Goal: Information Seeking & Learning: Compare options

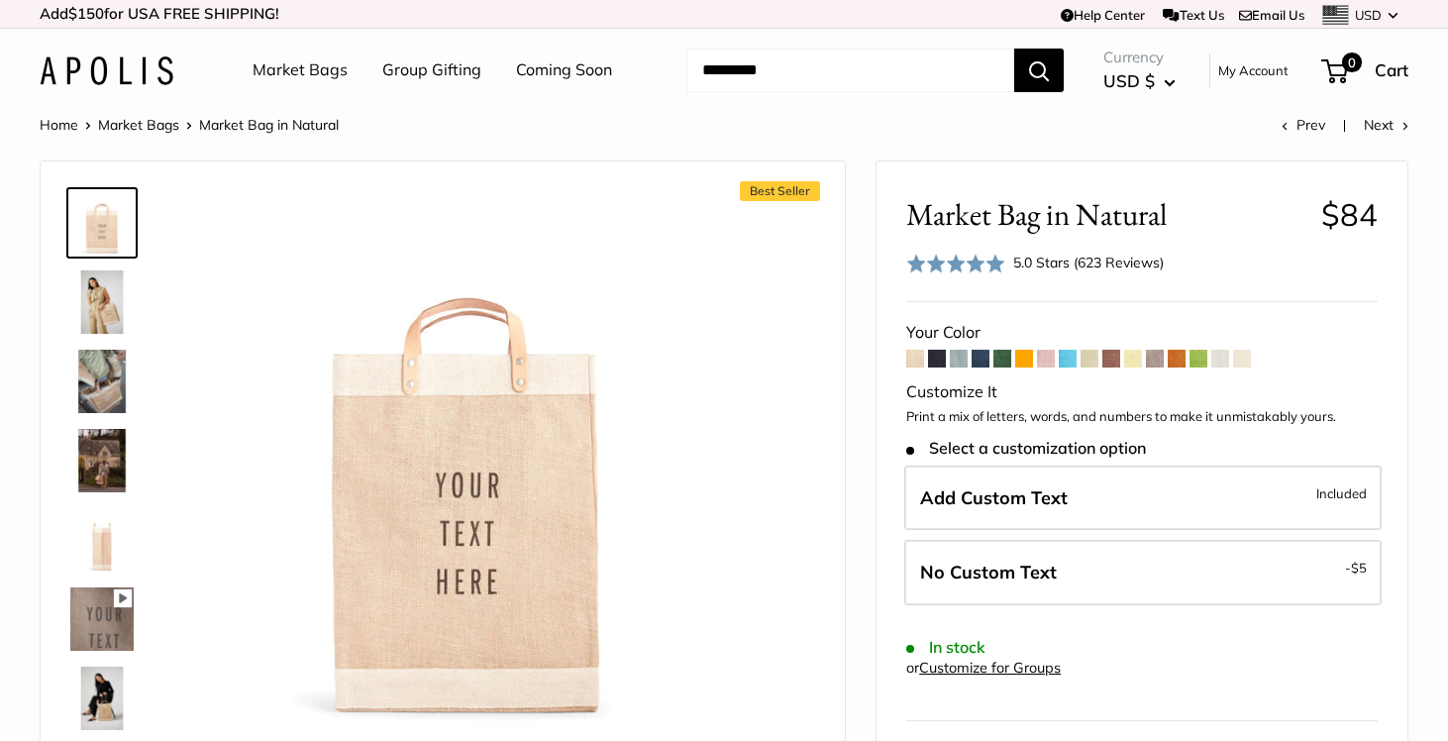
click at [916, 360] on span at bounding box center [915, 359] width 18 height 18
click at [936, 360] on span at bounding box center [937, 359] width 18 height 18
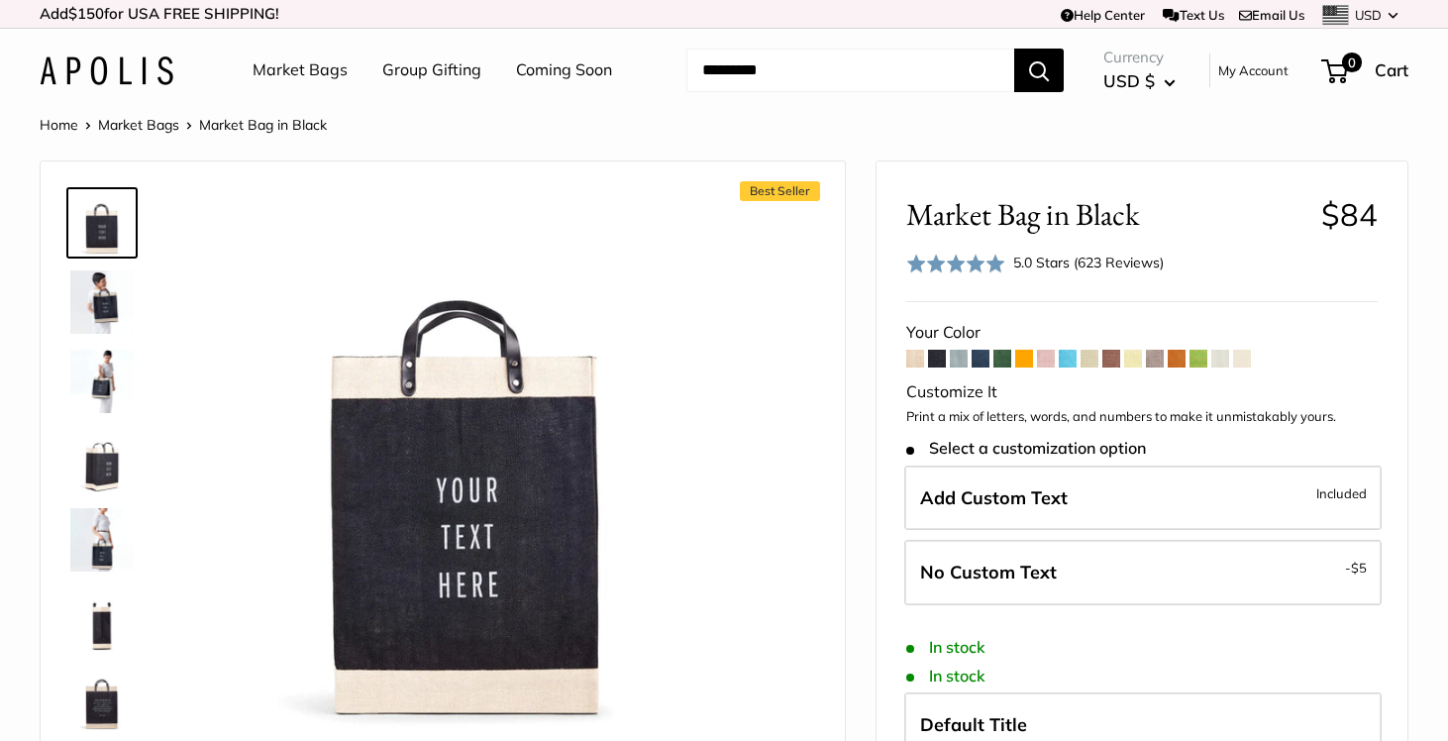
click at [963, 356] on span at bounding box center [959, 359] width 18 height 18
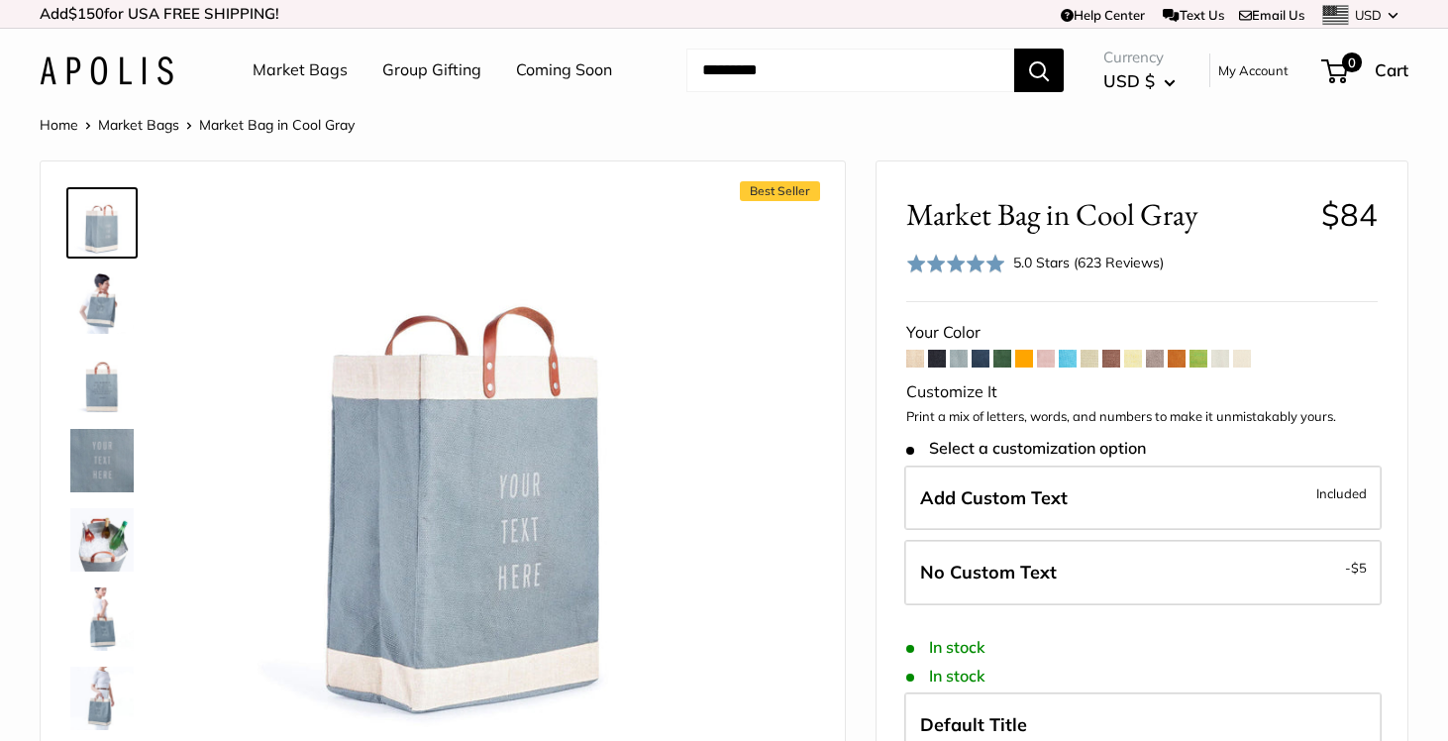
click at [981, 359] on span at bounding box center [981, 359] width 18 height 18
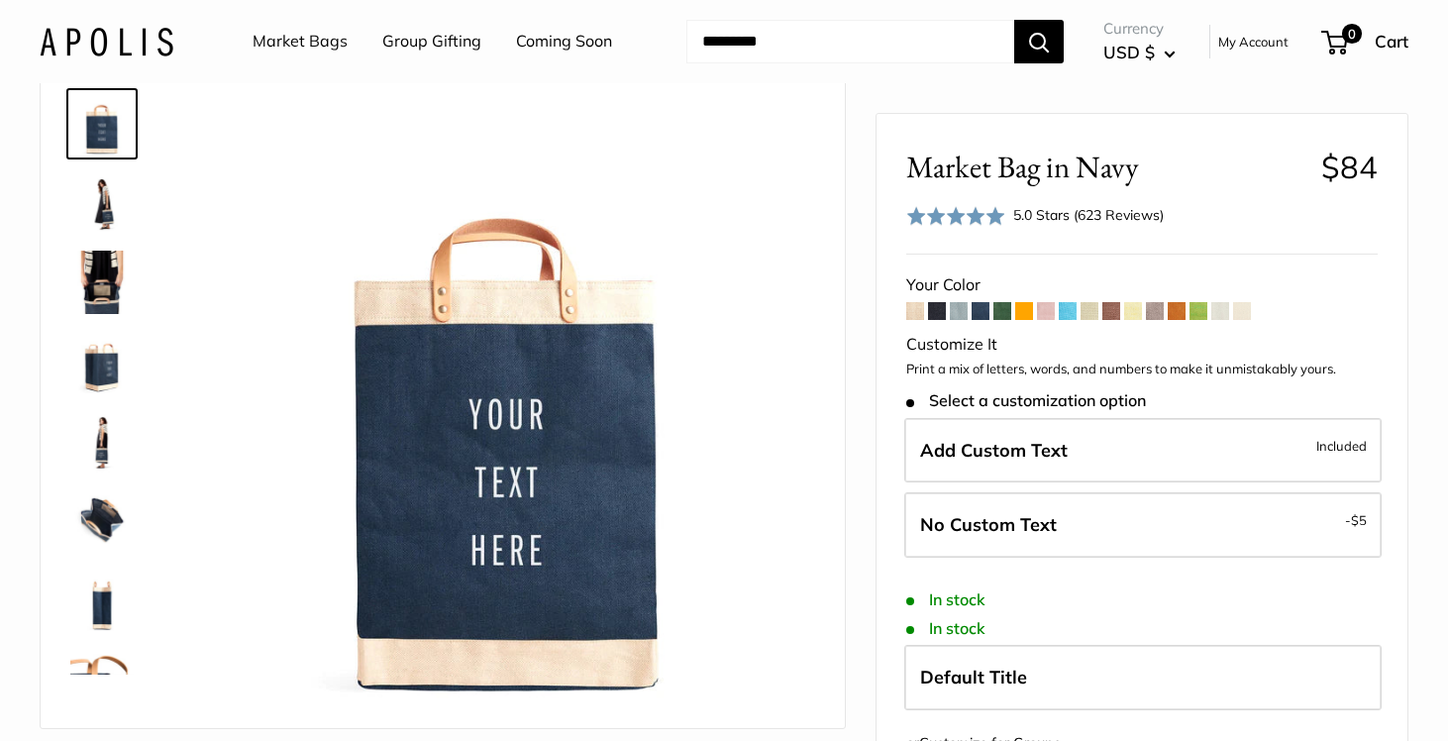
scroll to position [102, 0]
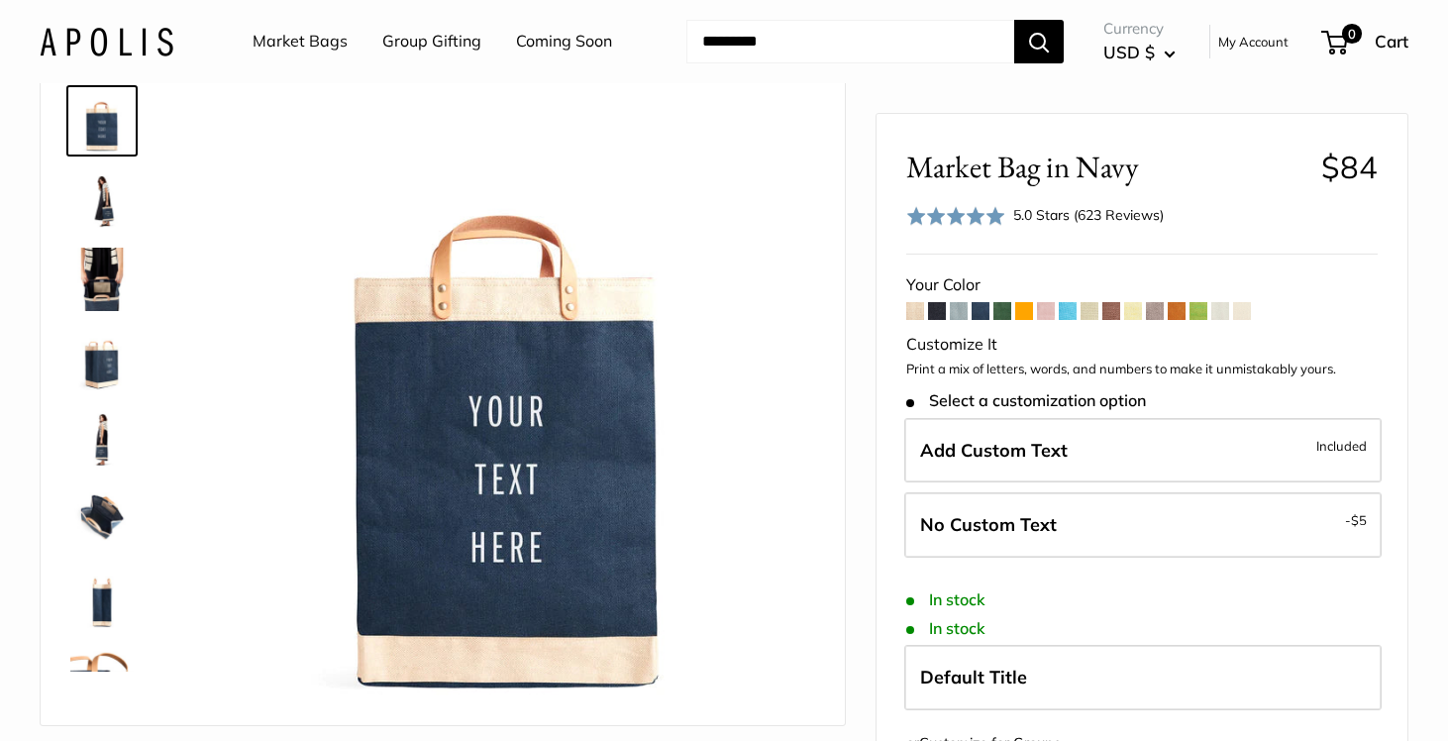
click at [1088, 310] on span at bounding box center [1090, 311] width 18 height 18
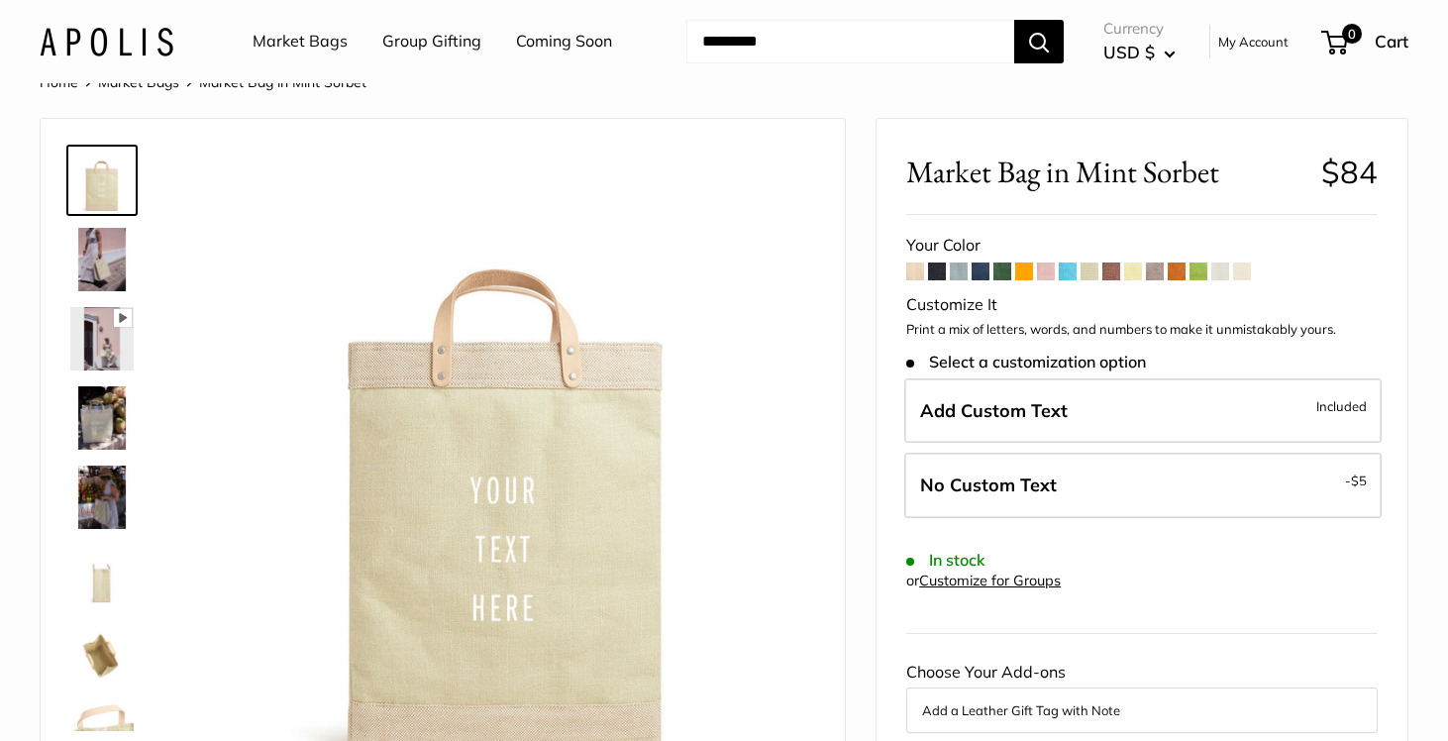
scroll to position [62, 0]
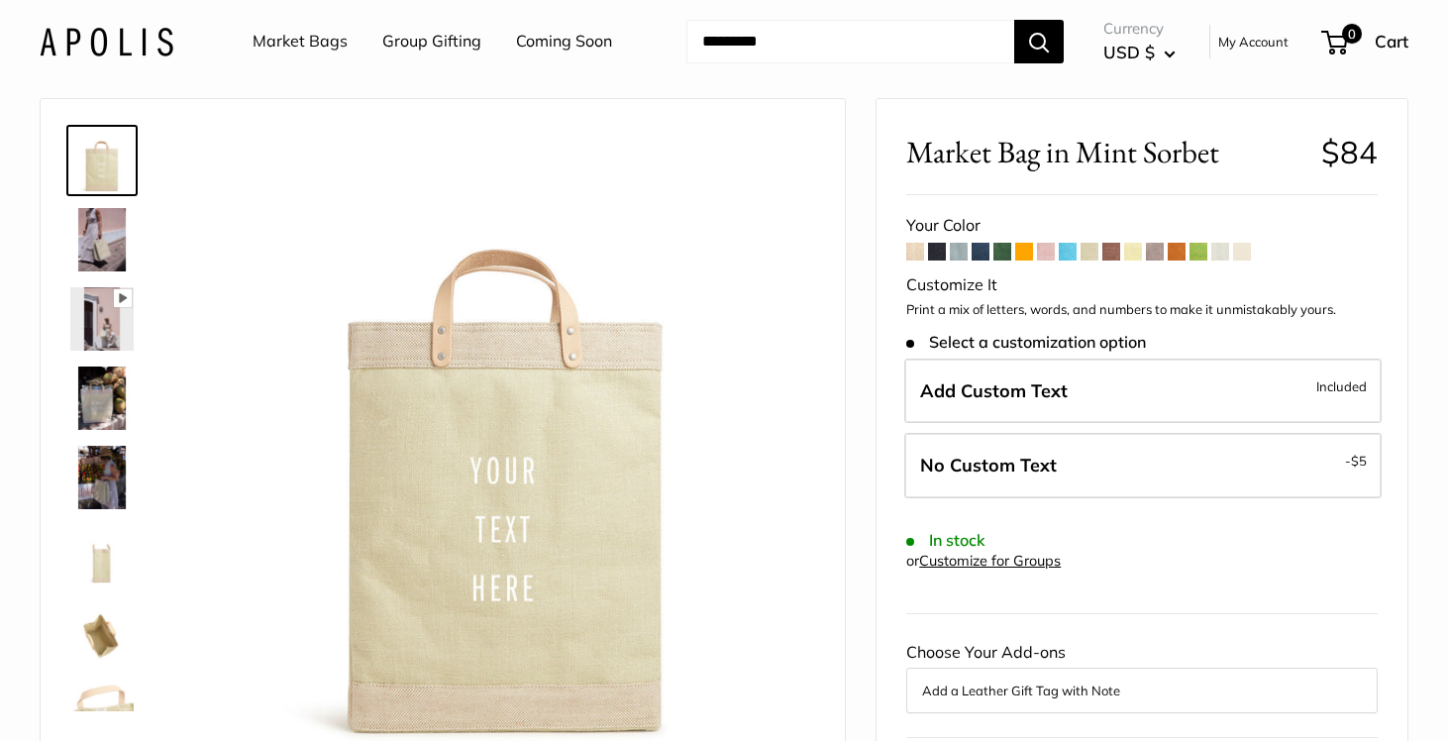
click at [1106, 256] on span at bounding box center [1111, 252] width 18 height 18
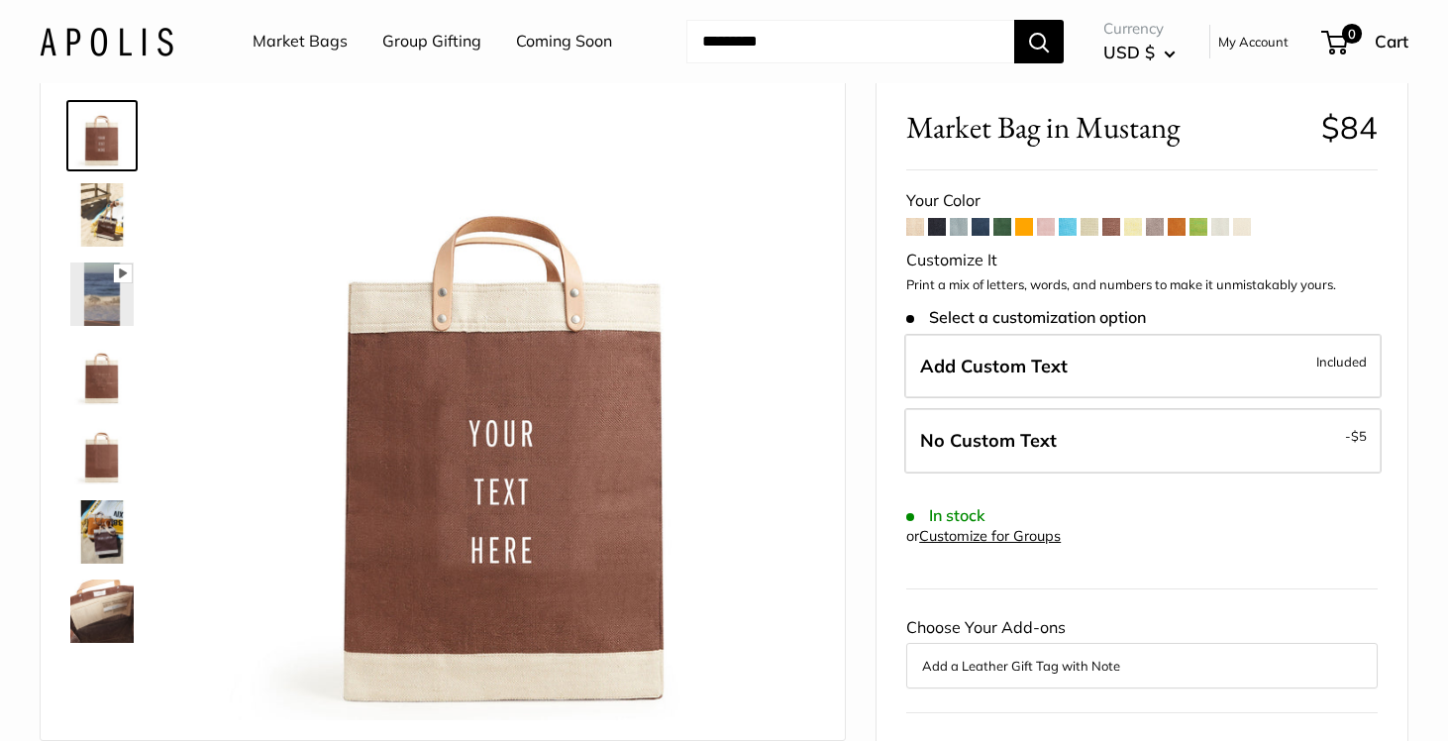
scroll to position [97, 0]
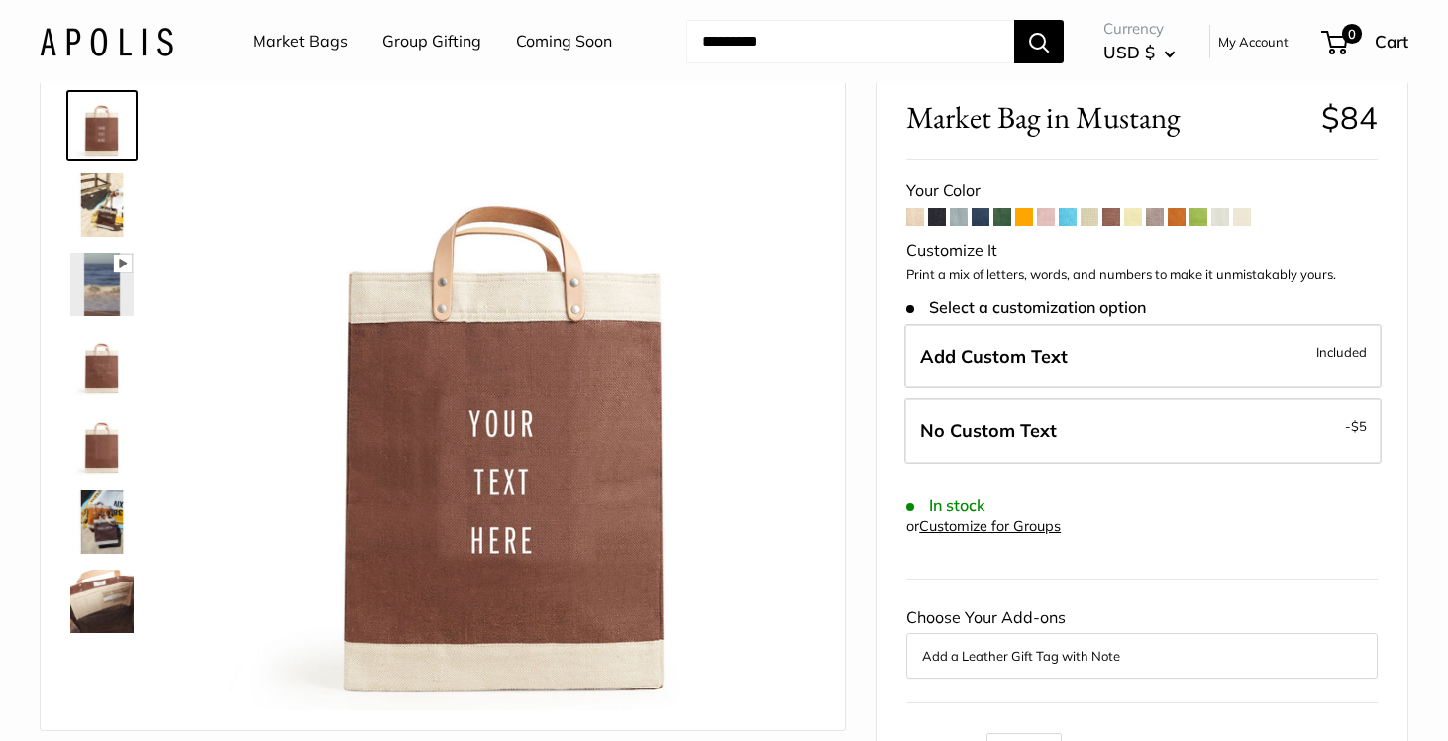
click at [1241, 217] on span at bounding box center [1242, 217] width 18 height 18
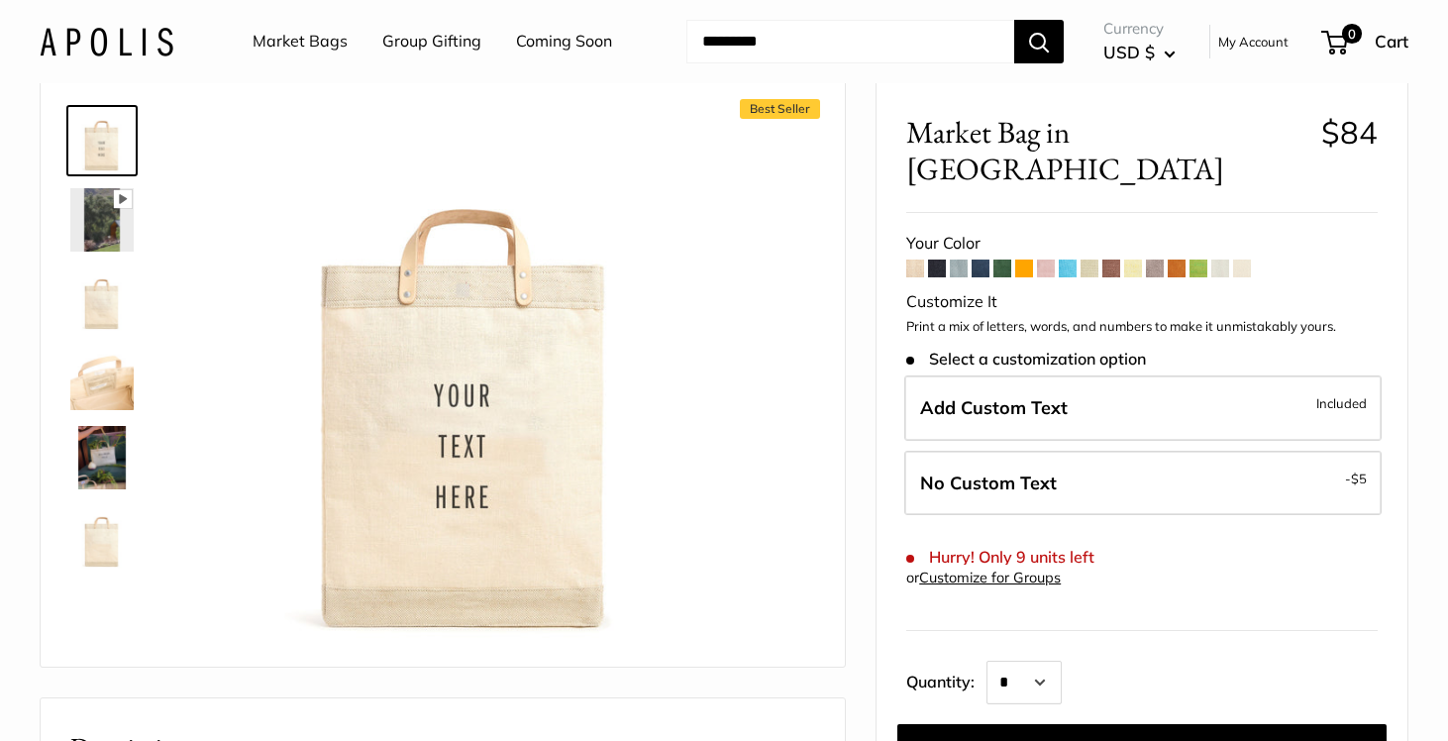
scroll to position [88, 0]
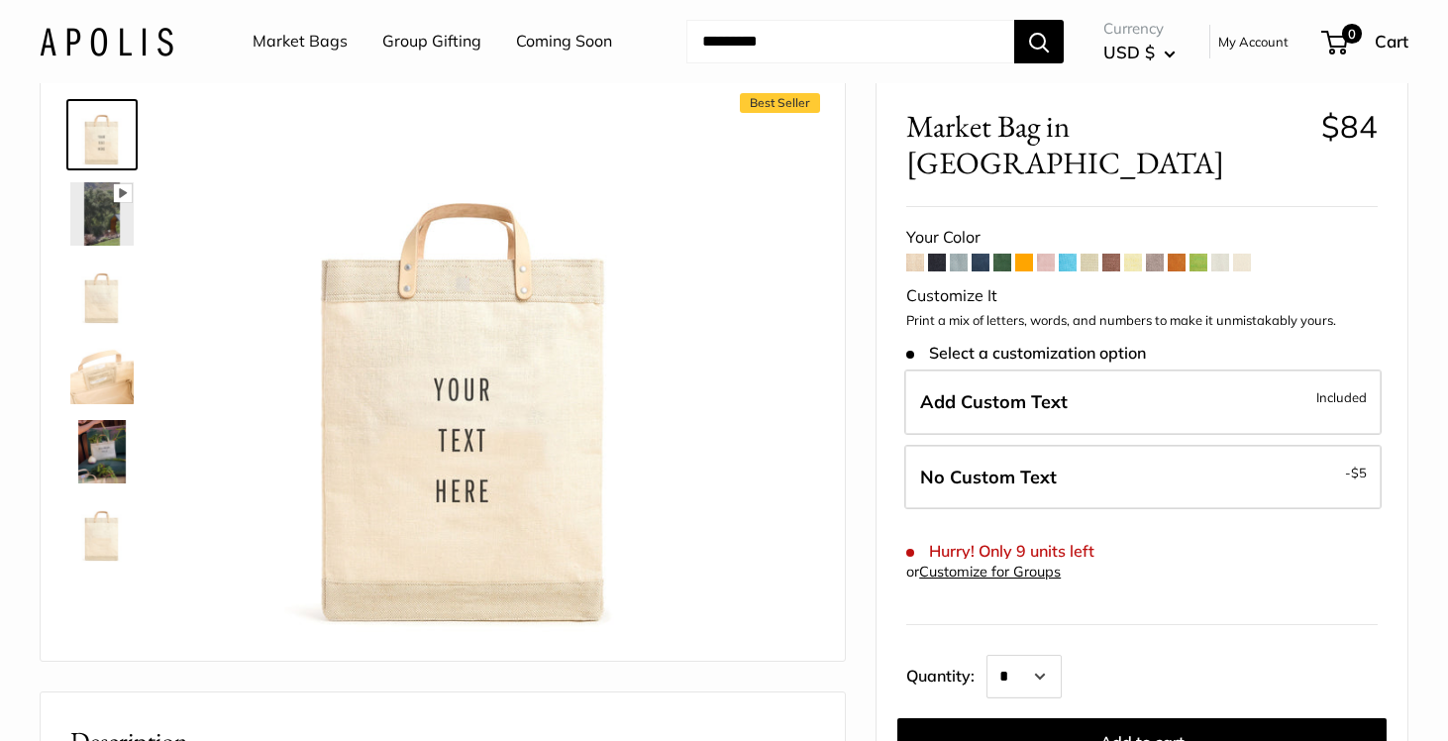
click at [912, 254] on span at bounding box center [915, 263] width 18 height 18
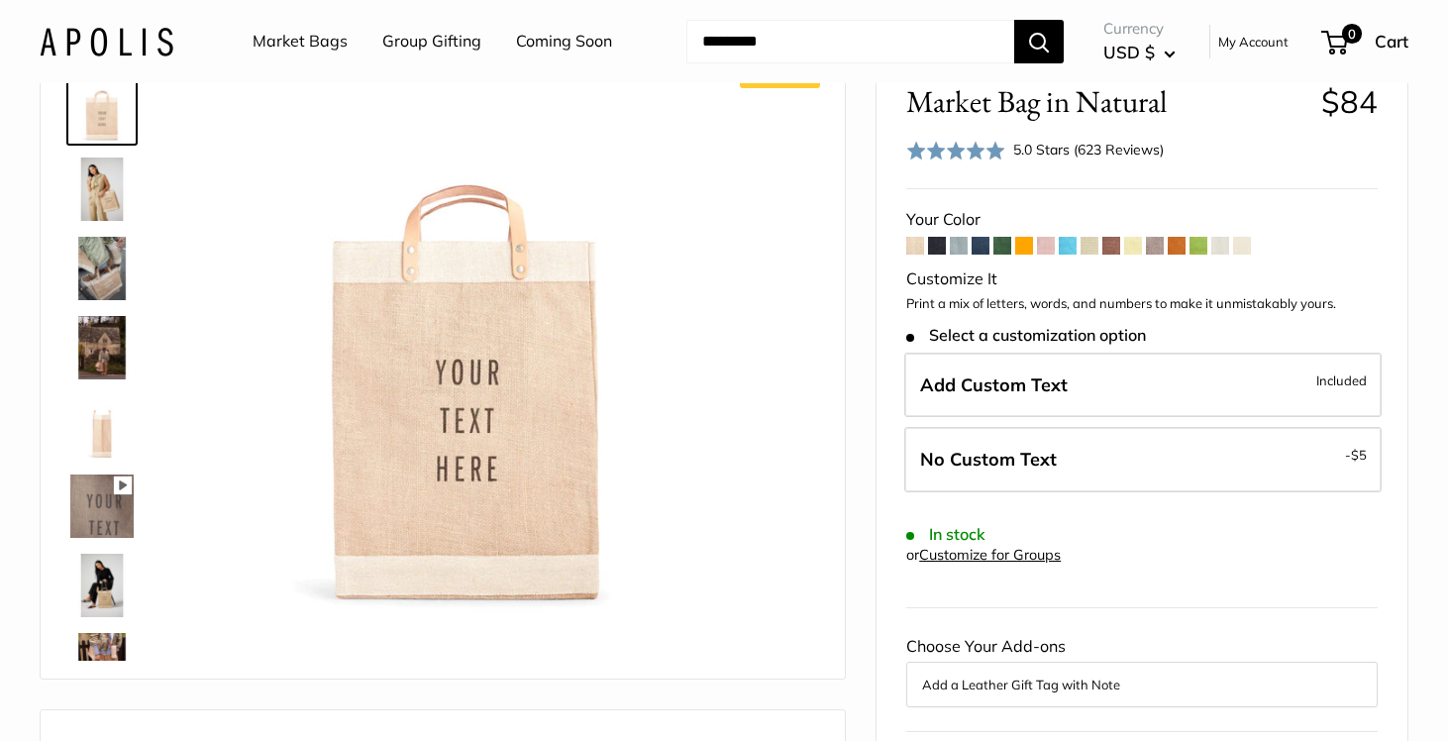
scroll to position [115, 0]
